Goal: Find specific page/section: Find specific page/section

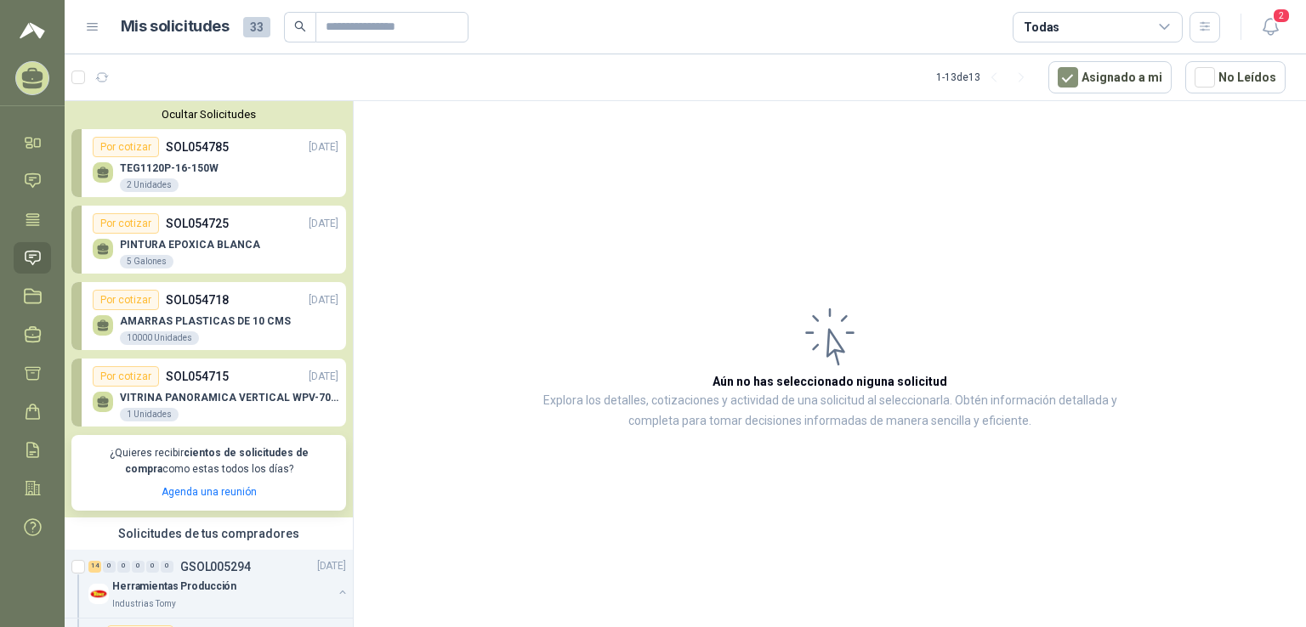
scroll to position [5, 0]
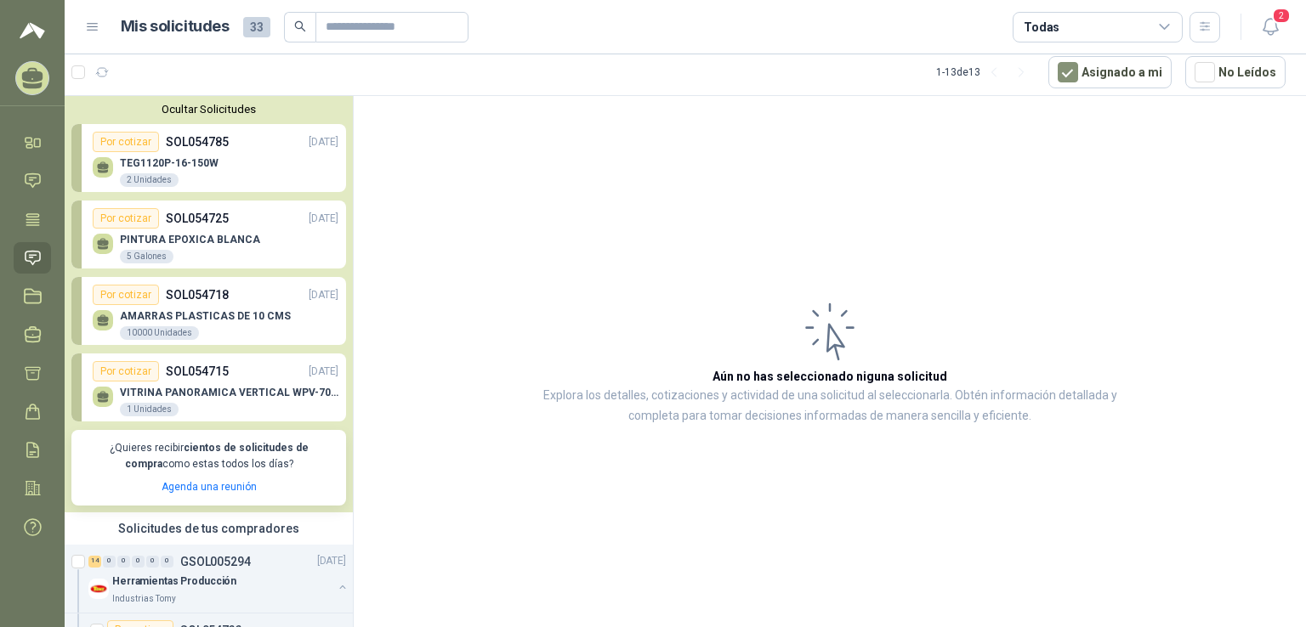
click at [40, 258] on icon at bounding box center [33, 258] width 14 height 14
click at [31, 137] on icon at bounding box center [33, 142] width 18 height 18
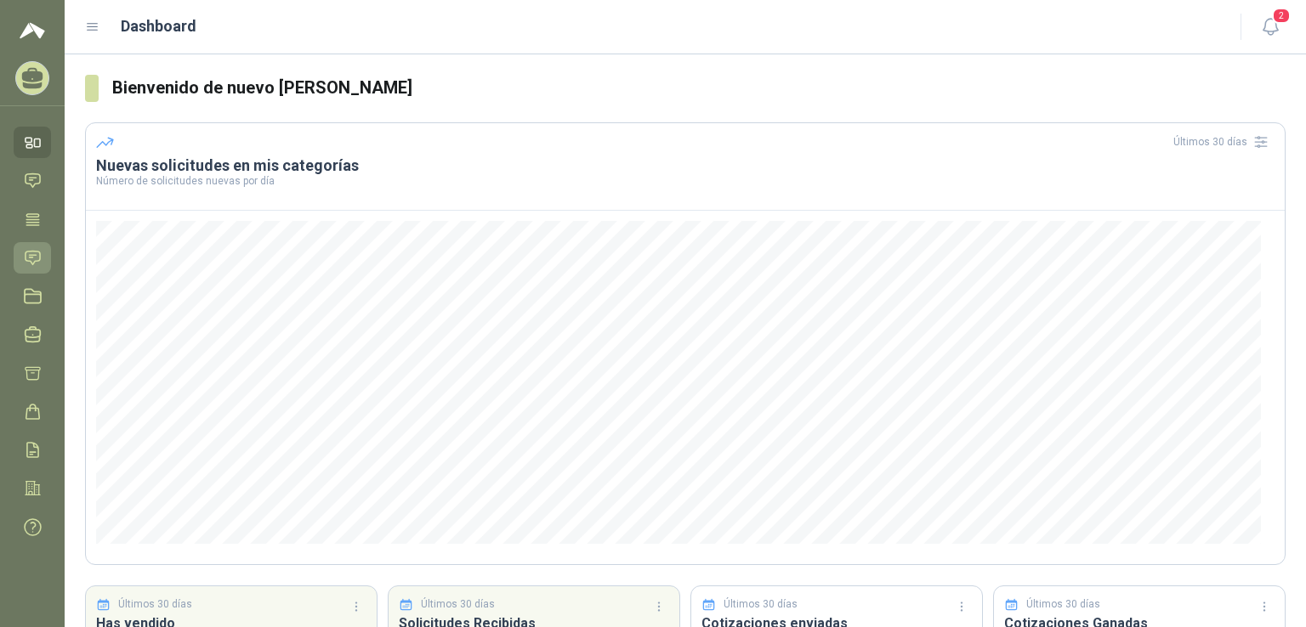
click at [42, 259] on link "Solicitudes" at bounding box center [32, 257] width 37 height 31
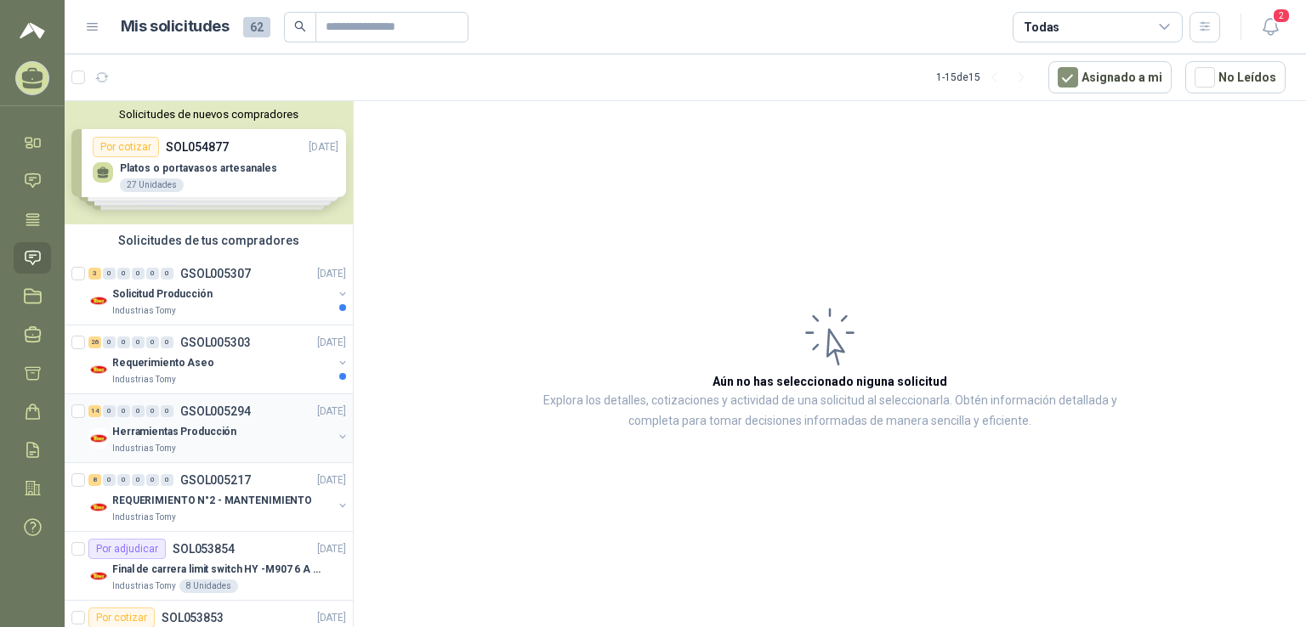
click at [262, 432] on div "Herramientas Producción" at bounding box center [222, 432] width 220 height 20
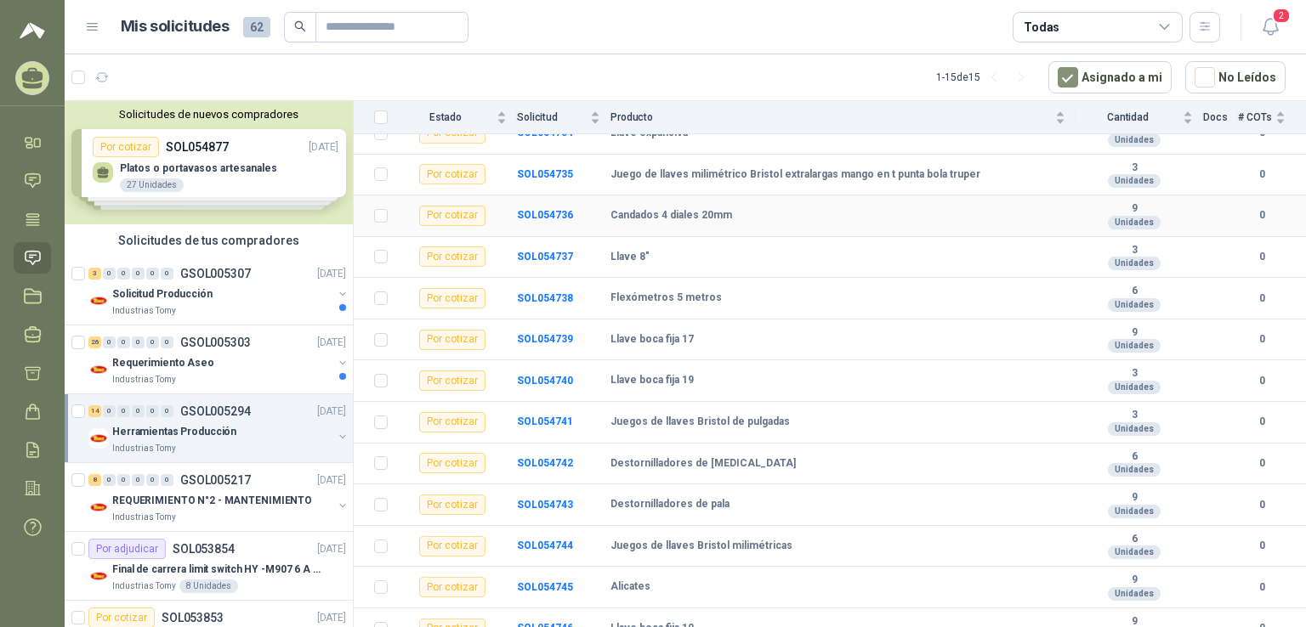
scroll to position [272, 0]
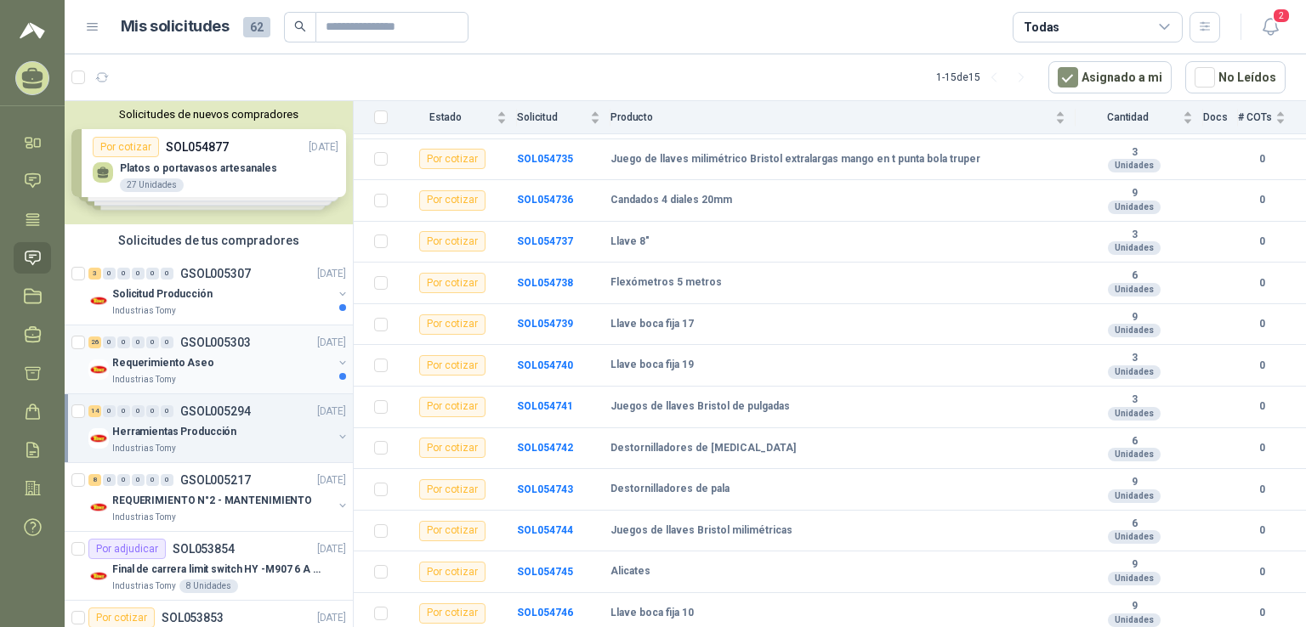
click at [230, 359] on div "Requerimiento Aseo" at bounding box center [222, 363] width 220 height 20
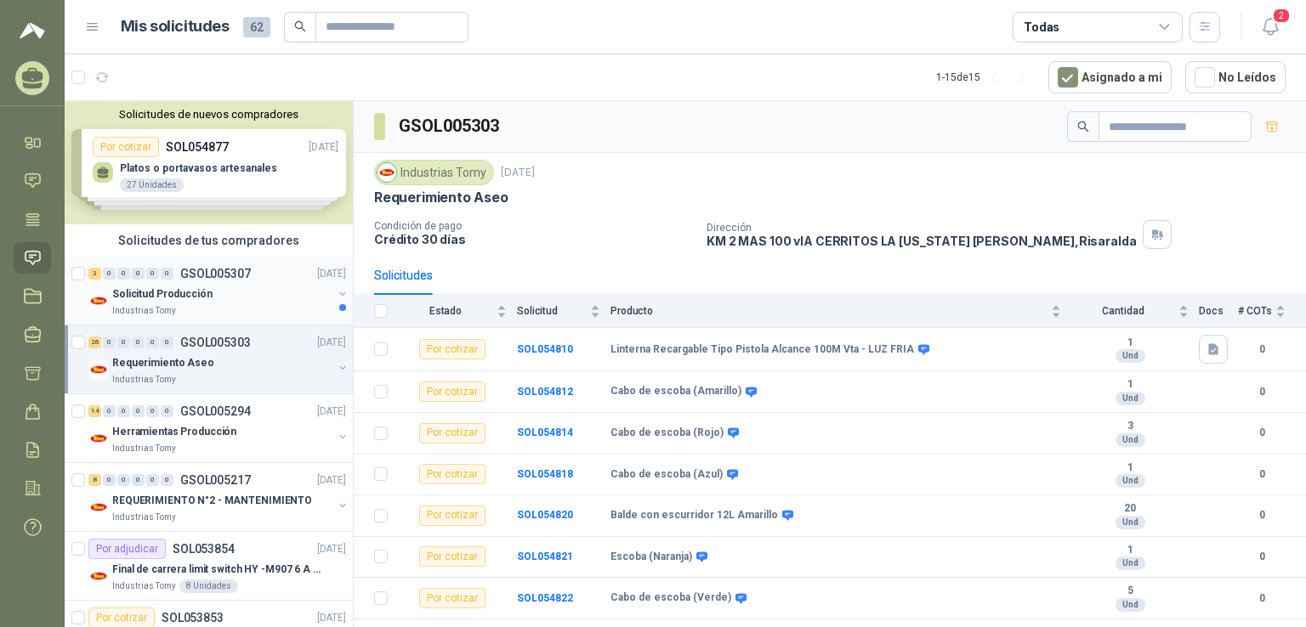
click at [274, 310] on div "Industrias Tomy" at bounding box center [222, 311] width 220 height 14
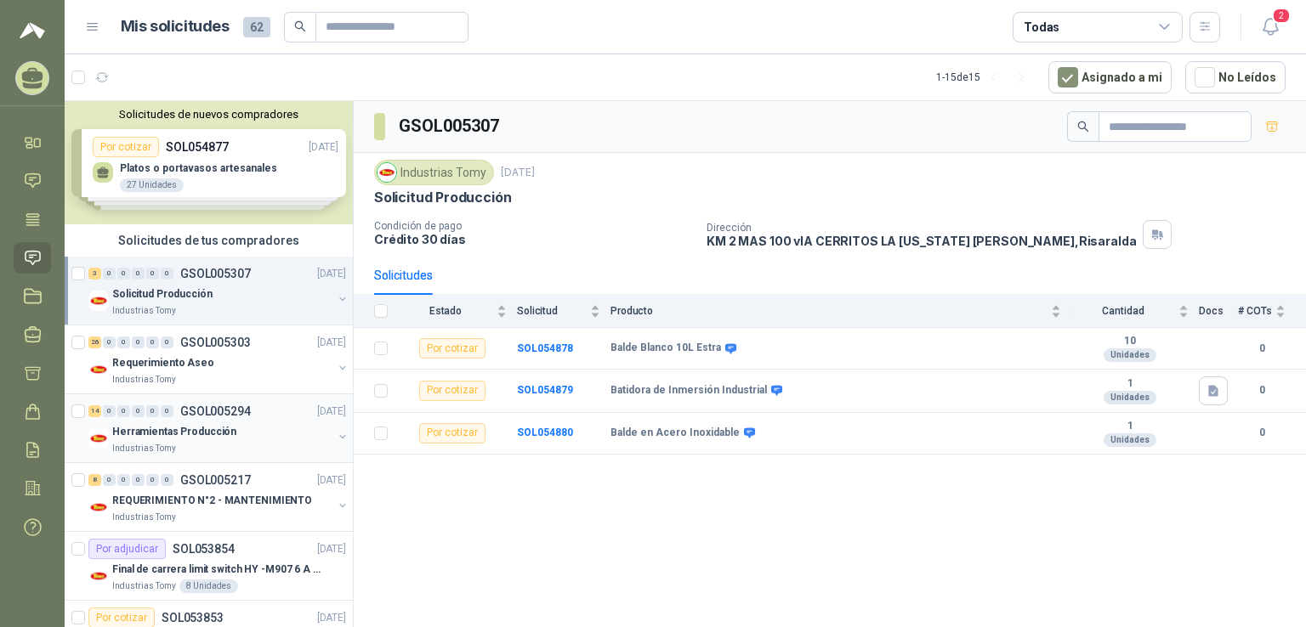
click at [265, 419] on div "14 0 0 0 0 0 GSOL005294 [DATE]" at bounding box center [218, 411] width 261 height 20
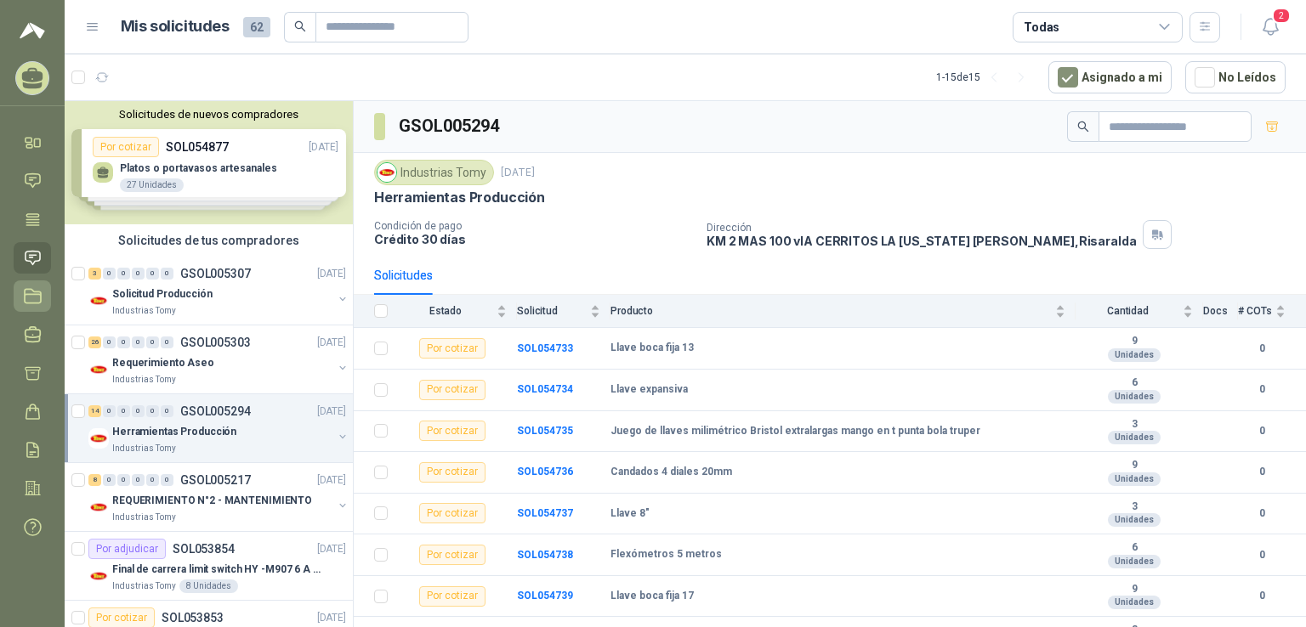
click at [32, 304] on icon at bounding box center [33, 296] width 18 height 18
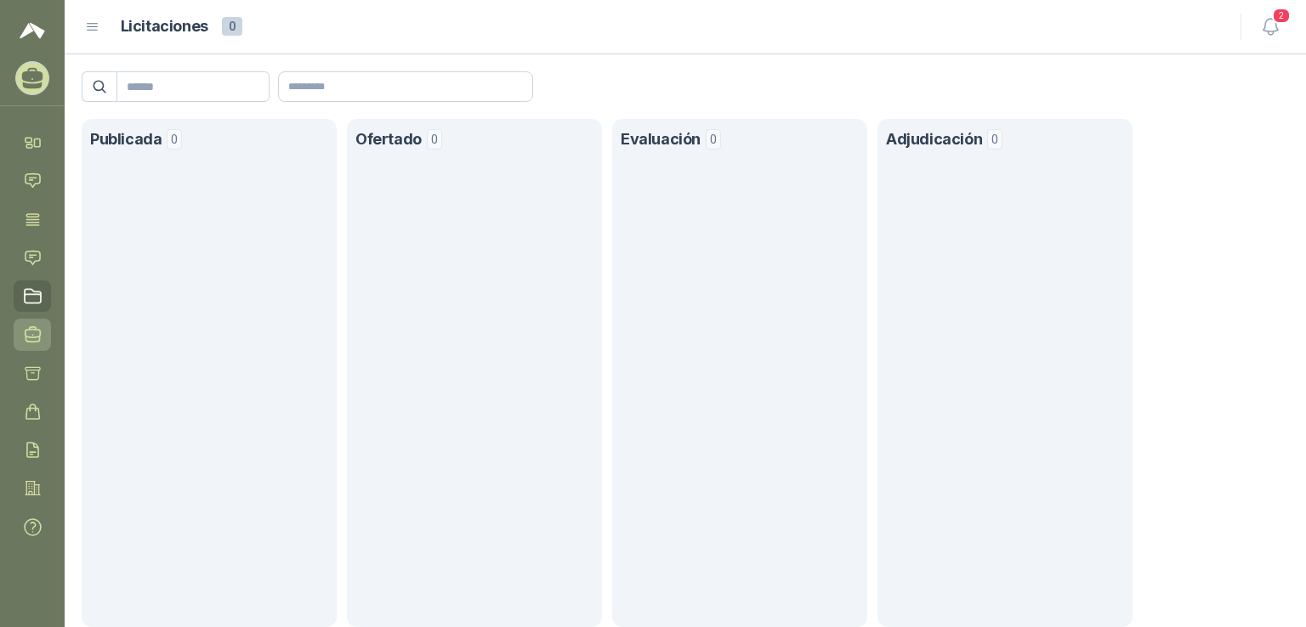
click at [25, 324] on link "Negociaciones" at bounding box center [32, 334] width 37 height 31
